Goal: Information Seeking & Learning: Get advice/opinions

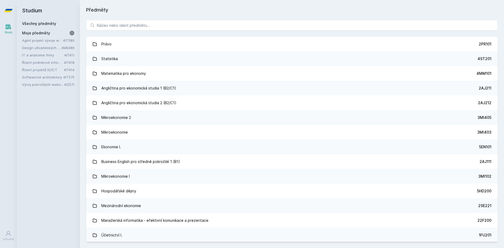
click at [39, 64] on link "Řízení podnikové informatiky" at bounding box center [43, 62] width 42 height 5
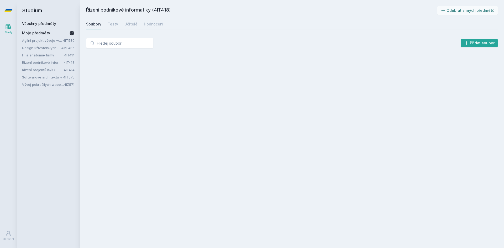
click at [117, 25] on div "Soubory Testy Učitelé Hodnocení" at bounding box center [292, 24] width 412 height 11
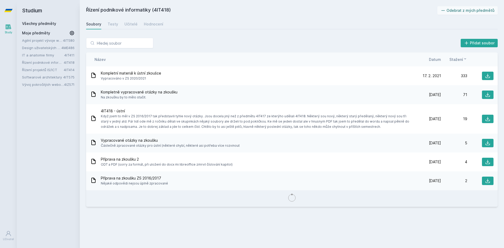
click at [106, 23] on div "Soubory Testy Učitelé Hodnocení" at bounding box center [292, 24] width 412 height 11
click at [110, 24] on div "Testy" at bounding box center [113, 24] width 11 height 5
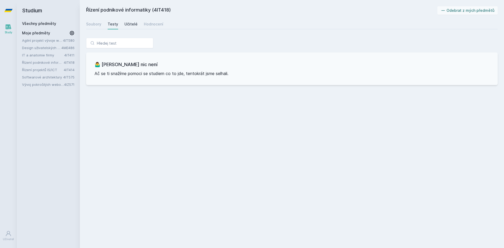
click at [130, 25] on div "Učitelé" at bounding box center [130, 24] width 13 height 5
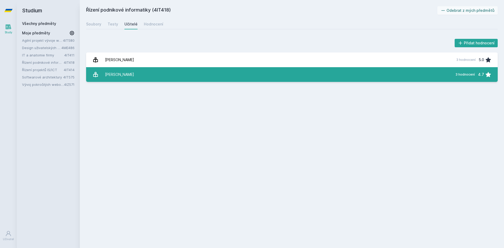
click at [138, 72] on link "[PERSON_NAME] 3 hodnocení 4.7" at bounding box center [292, 74] width 412 height 15
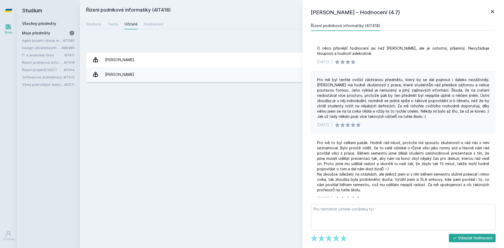
click at [167, 95] on div "Řízení podnikové informatiky (4IT418) Odebrat z mých předmětů [GEOGRAPHIC_DATA]…" at bounding box center [292, 123] width 412 height 235
click at [153, 20] on link "Hodnocení" at bounding box center [153, 24] width 19 height 11
